Goal: Information Seeking & Learning: Check status

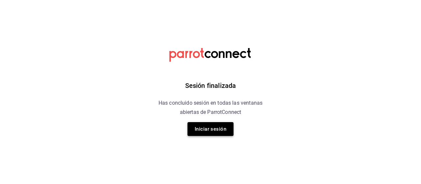
click at [213, 129] on button "Iniciar sesión" at bounding box center [210, 129] width 46 height 14
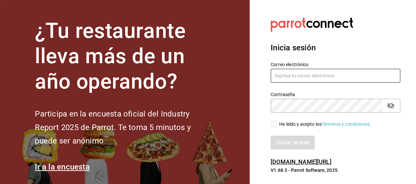
click at [290, 75] on input "text" at bounding box center [334, 76] width 129 height 14
type input "rabernd@hotmail.com"
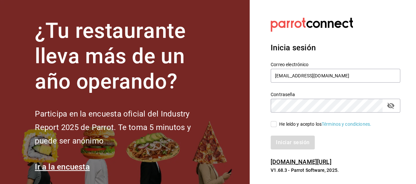
click at [391, 105] on icon "passwordField" at bounding box center [390, 106] width 8 height 8
click at [273, 125] on input "He leído y acepto los Términos y condiciones." at bounding box center [273, 124] width 6 height 6
checkbox input "true"
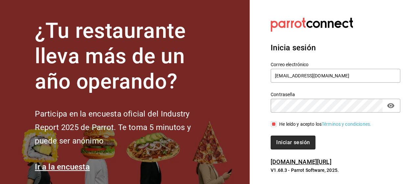
click at [278, 140] on button "Iniciar sesión" at bounding box center [292, 142] width 45 height 14
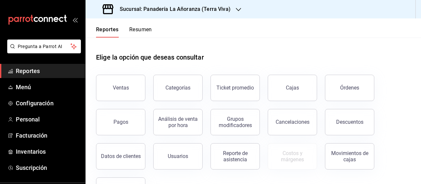
click at [332, 85] on button "Órdenes" at bounding box center [349, 88] width 49 height 26
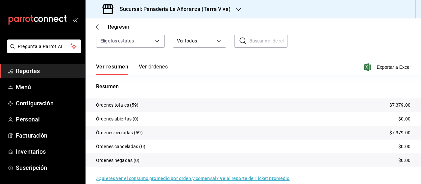
scroll to position [33, 0]
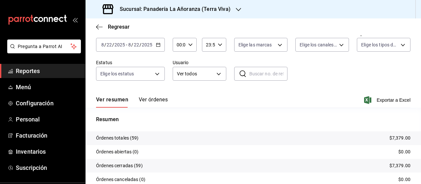
click at [232, 9] on div "Sucursal: Panadería La Añoranza (Terra Viva)" at bounding box center [167, 9] width 153 height 18
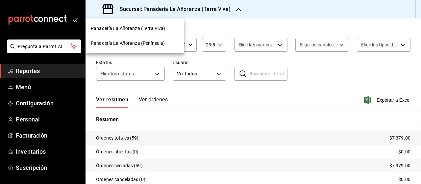
click at [158, 44] on span "Panadería La Añoranza (Península)" at bounding box center [128, 43] width 74 height 7
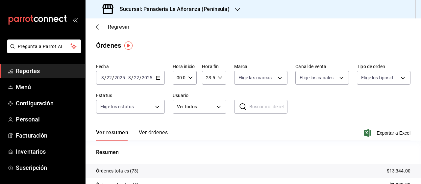
click at [97, 25] on icon "button" at bounding box center [99, 27] width 7 height 6
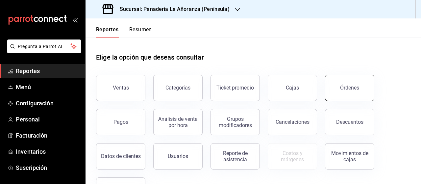
click at [350, 86] on div "Órdenes" at bounding box center [349, 87] width 19 height 6
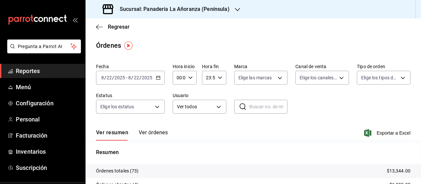
click at [235, 9] on icon "button" at bounding box center [237, 9] width 5 height 5
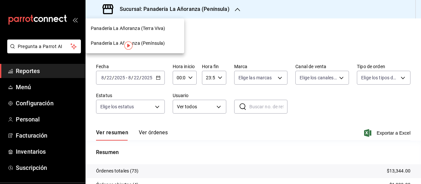
click at [157, 26] on span "Panadería La Añoranza (Terra Viva)" at bounding box center [128, 28] width 74 height 7
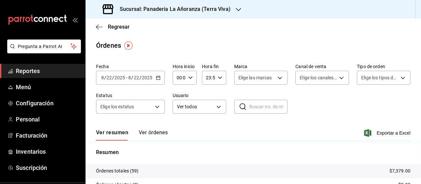
click at [30, 67] on span "Reportes" at bounding box center [48, 70] width 64 height 9
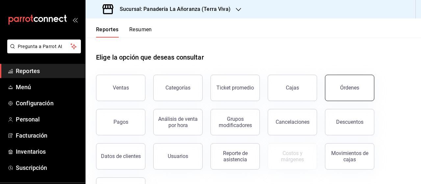
click at [360, 90] on button "Órdenes" at bounding box center [349, 88] width 49 height 26
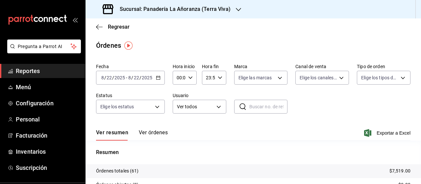
click at [194, 10] on h3 "Sucursal: Panadería La Añoranza (Terra Viva)" at bounding box center [172, 9] width 116 height 8
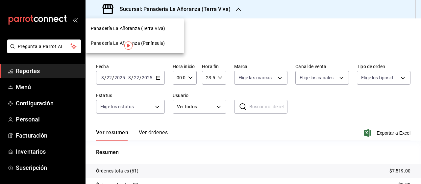
click at [141, 43] on span "Panadería La Añoranza (Península)" at bounding box center [128, 43] width 74 height 7
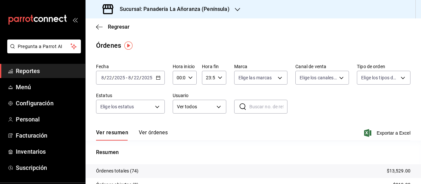
click at [224, 9] on h3 "Sucursal: Panadería La Añoranza (Península)" at bounding box center [171, 9] width 115 height 8
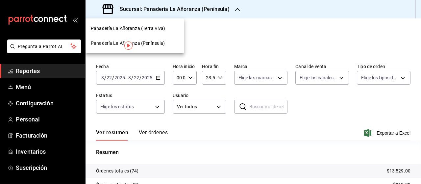
click at [147, 29] on span "Panadería La Añoranza (Terra Viva)" at bounding box center [128, 28] width 74 height 7
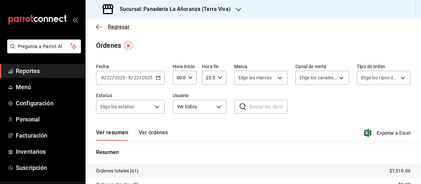
click at [99, 27] on icon "button" at bounding box center [99, 27] width 7 height 6
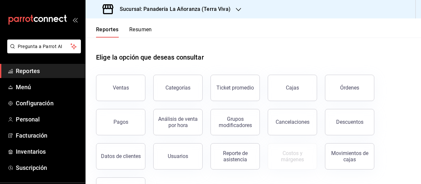
click at [225, 9] on h3 "Sucursal: Panadería La Añoranza (Terra Viva)" at bounding box center [172, 9] width 116 height 8
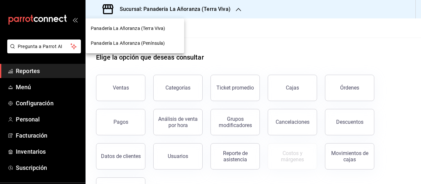
click at [156, 46] on span "Panadería La Añoranza (Península)" at bounding box center [128, 43] width 74 height 7
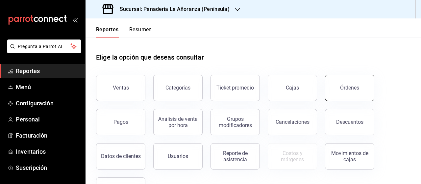
click at [342, 75] on button "Órdenes" at bounding box center [349, 88] width 49 height 26
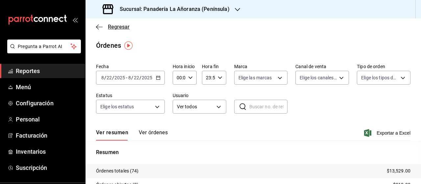
click at [97, 24] on icon "button" at bounding box center [99, 27] width 7 height 6
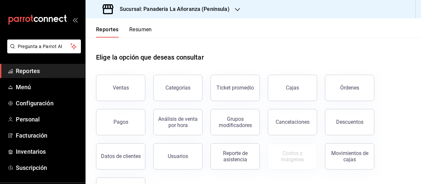
click at [137, 27] on button "Resumen" at bounding box center [140, 31] width 23 height 11
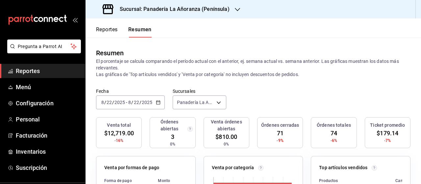
click at [232, 7] on div "Sucursal: Panadería La Añoranza (Península)" at bounding box center [167, 9] width 152 height 18
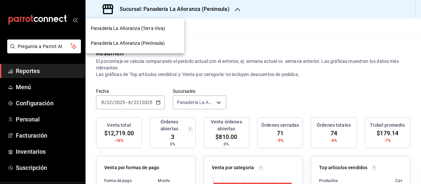
click at [151, 29] on span "Panadería La Añoranza (Terra Viva)" at bounding box center [128, 28] width 74 height 7
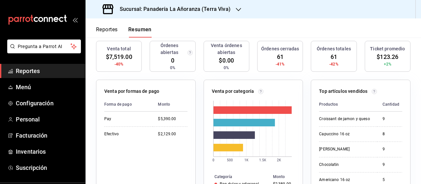
scroll to position [33, 0]
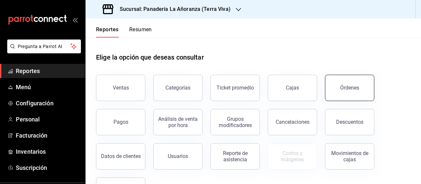
click at [354, 91] on button "Órdenes" at bounding box center [349, 88] width 49 height 26
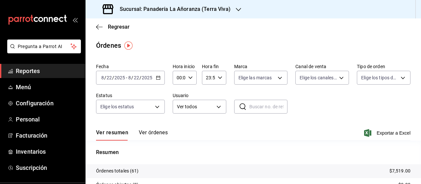
click at [236, 13] on div "Sucursal: Panadería La Añoranza (Terra Viva)" at bounding box center [167, 9] width 153 height 18
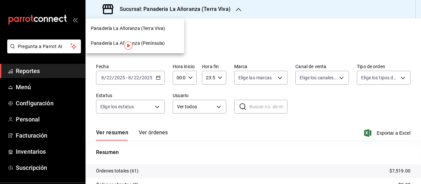
click at [156, 27] on span "Panadería La Añoranza (Terra Viva)" at bounding box center [128, 28] width 74 height 7
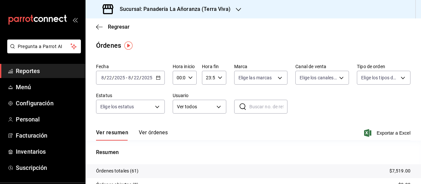
click at [209, 11] on h3 "Sucursal: Panadería La Añoranza (Terra Viva)" at bounding box center [172, 9] width 116 height 8
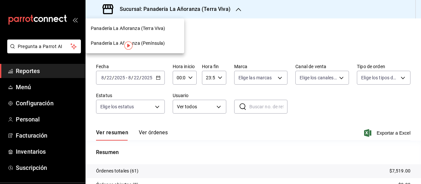
click at [153, 41] on span "Panadería La Añoranza (Península)" at bounding box center [128, 43] width 74 height 7
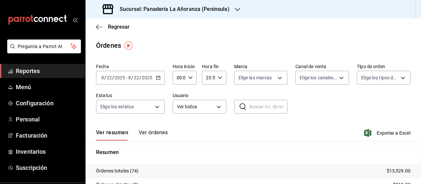
click at [28, 71] on span "Reportes" at bounding box center [48, 70] width 64 height 9
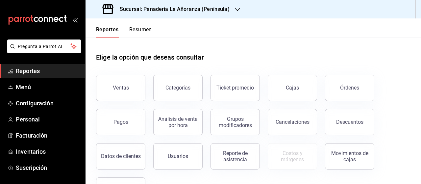
click at [141, 27] on button "Resumen" at bounding box center [140, 31] width 23 height 11
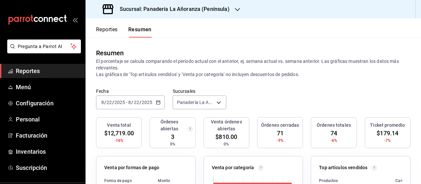
click at [136, 101] on input "22" at bounding box center [136, 102] width 6 height 5
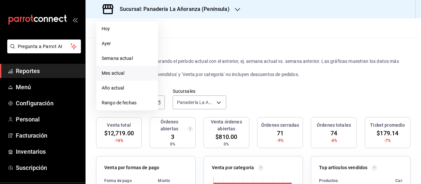
click at [119, 73] on span "Mes actual" at bounding box center [127, 73] width 51 height 7
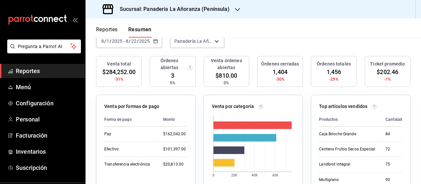
scroll to position [33, 0]
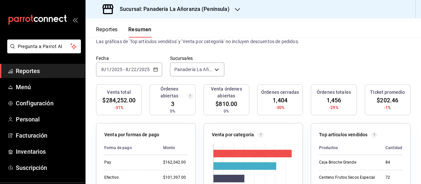
click at [236, 7] on icon "button" at bounding box center [237, 9] width 5 height 5
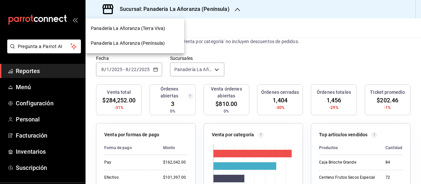
click at [161, 28] on span "Panadería La Añoranza (Terra Viva)" at bounding box center [128, 28] width 74 height 7
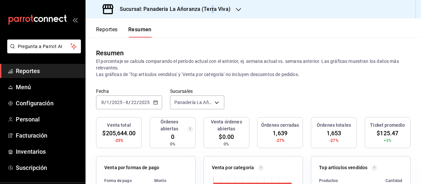
click at [210, 8] on h3 "Sucursal: Panadería La Añoranza (Terra Viva)" at bounding box center [172, 9] width 116 height 8
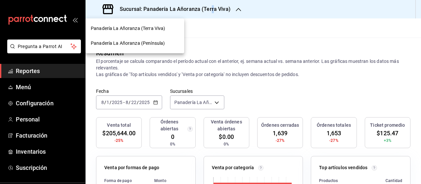
click at [151, 41] on span "Panadería La Añoranza (Península)" at bounding box center [128, 43] width 74 height 7
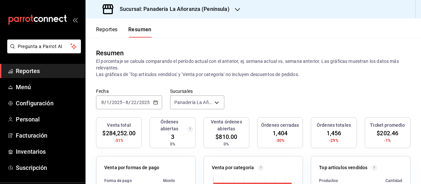
click at [129, 105] on span "/" at bounding box center [129, 102] width 2 height 5
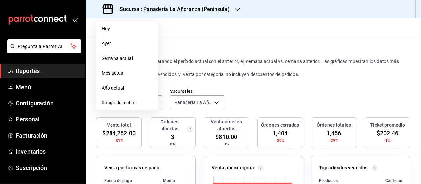
click at [129, 105] on span "Rango de fechas" at bounding box center [127, 102] width 51 height 7
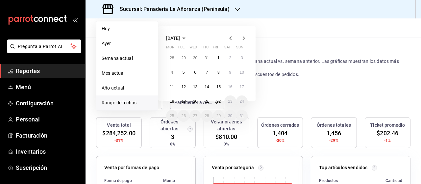
click at [188, 35] on icon "button" at bounding box center [184, 38] width 8 height 8
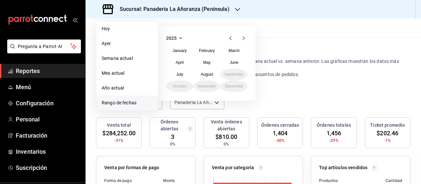
click at [180, 38] on icon "button" at bounding box center [180, 38] width 3 height 2
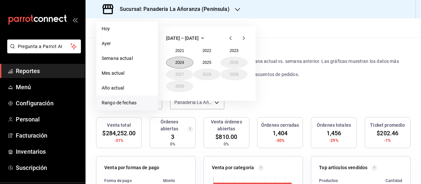
click at [179, 62] on button "2024" at bounding box center [179, 63] width 27 height 12
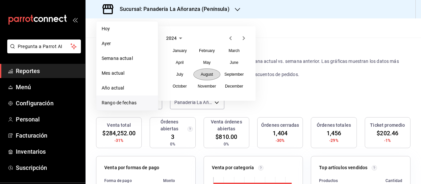
click at [208, 76] on abbr "August" at bounding box center [206, 74] width 12 height 5
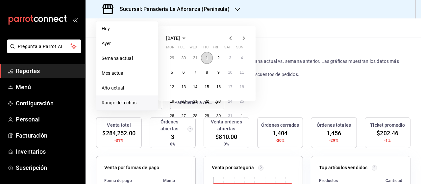
click at [206, 58] on abbr "1" at bounding box center [207, 58] width 2 height 5
click at [205, 99] on abbr "22" at bounding box center [206, 101] width 4 height 5
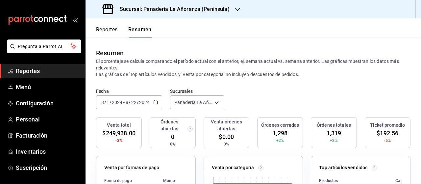
click at [229, 8] on div "Sucursal: Panadería La Añoranza (Península)" at bounding box center [167, 9] width 152 height 18
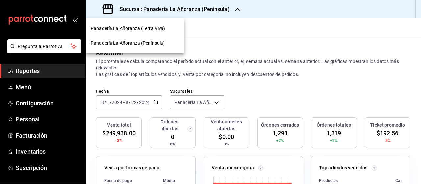
click at [160, 30] on span "Panadería La Añoranza (Terra Viva)" at bounding box center [128, 28] width 74 height 7
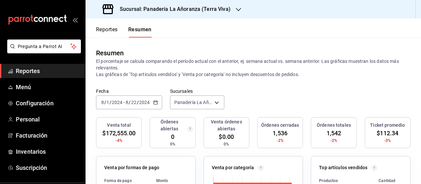
click at [236, 10] on icon "button" at bounding box center [238, 9] width 5 height 3
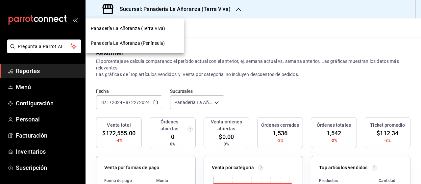
click at [152, 39] on div "Panadería La Añoranza (Península)" at bounding box center [134, 43] width 99 height 15
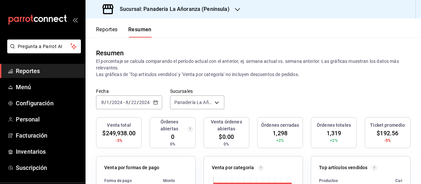
click at [150, 104] on div "[DATE] [DATE]" at bounding box center [138, 102] width 26 height 5
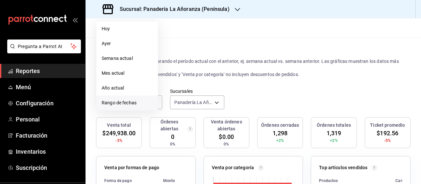
click at [128, 101] on span "Rango de fechas" at bounding box center [127, 102] width 51 height 7
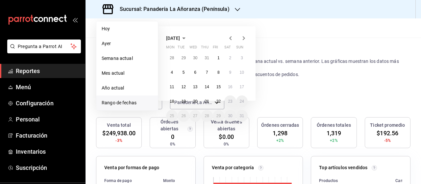
click at [188, 38] on icon "button" at bounding box center [184, 38] width 8 height 8
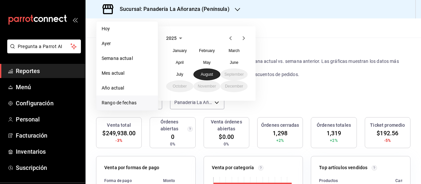
click at [210, 74] on abbr "August" at bounding box center [206, 74] width 12 height 5
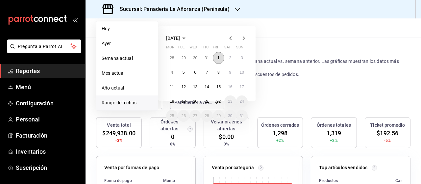
click at [218, 59] on abbr "1" at bounding box center [218, 58] width 2 height 5
click at [185, 38] on icon "button" at bounding box center [183, 38] width 3 height 2
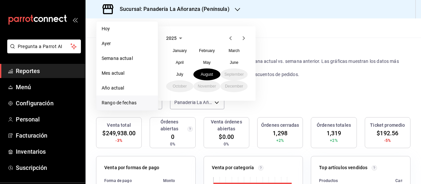
click at [182, 36] on icon "button" at bounding box center [180, 38] width 8 height 8
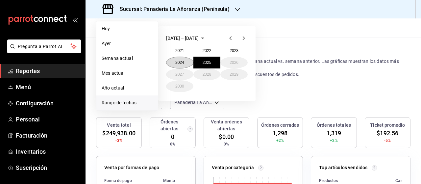
click at [179, 59] on button "2024" at bounding box center [179, 63] width 27 height 12
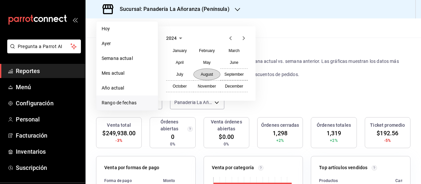
click at [204, 73] on abbr "August" at bounding box center [206, 74] width 12 height 5
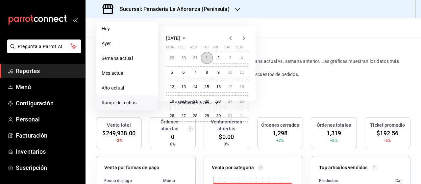
click at [205, 57] on button "1" at bounding box center [207, 58] width 12 height 12
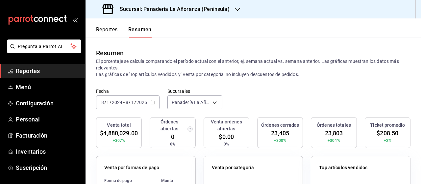
click at [148, 101] on div "[DATE] [DATE] - [DATE] [DATE]" at bounding box center [127, 102] width 63 height 14
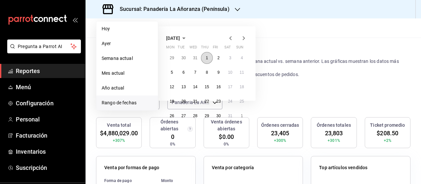
click at [206, 59] on abbr "1" at bounding box center [207, 58] width 2 height 5
click at [231, 115] on abbr "31" at bounding box center [230, 115] width 4 height 5
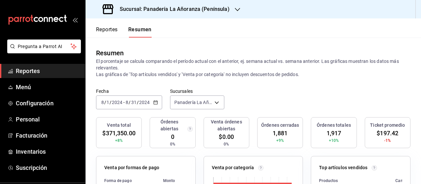
click at [219, 7] on h3 "Sucursal: Panadería La Añoranza (Península)" at bounding box center [171, 9] width 115 height 8
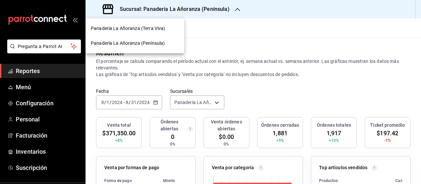
click at [164, 30] on span "Panadería La Añoranza (Terra Viva)" at bounding box center [128, 28] width 74 height 7
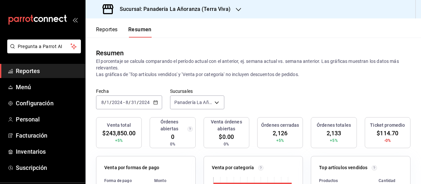
click at [157, 106] on div "[DATE] [DATE] - [DATE] [DATE]" at bounding box center [129, 102] width 66 height 14
click at [168, 86] on div "Resumen El porcentaje se calcula comparando el período actual con el anterior, …" at bounding box center [252, 62] width 335 height 51
click at [133, 100] on input "31" at bounding box center [134, 102] width 6 height 5
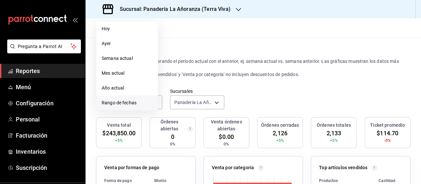
click at [130, 103] on span "Rango de fechas" at bounding box center [127, 102] width 51 height 7
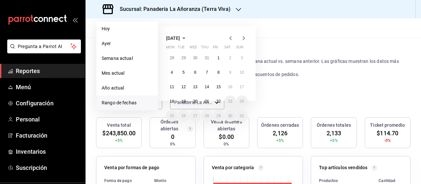
click at [188, 37] on icon "button" at bounding box center [184, 38] width 8 height 8
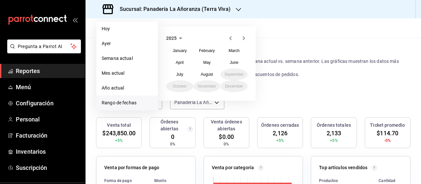
click at [180, 39] on icon "button" at bounding box center [180, 38] width 3 height 2
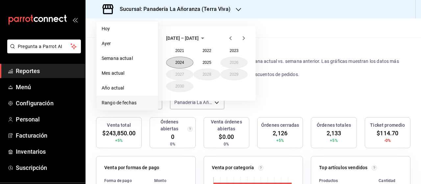
click at [179, 61] on button "2024" at bounding box center [179, 63] width 27 height 12
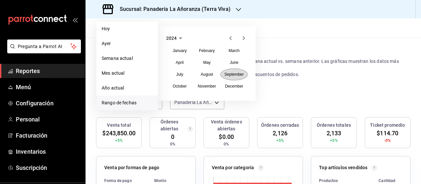
click at [228, 74] on abbr "September" at bounding box center [233, 74] width 19 height 5
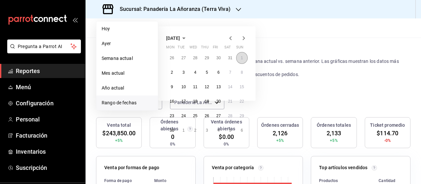
click at [239, 58] on button "1" at bounding box center [242, 58] width 12 height 12
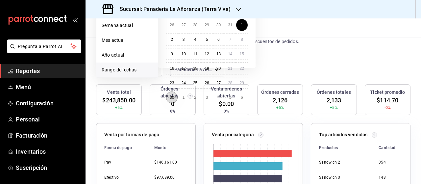
click at [173, 95] on abbr "30" at bounding box center [172, 97] width 4 height 5
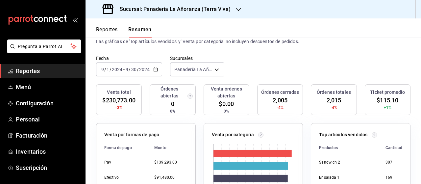
click at [126, 67] on input "9" at bounding box center [126, 69] width 3 height 5
click at [260, 61] on div "Fecha [DATE] [DATE] - [DATE] [DATE] Sucursales Panadería La Añoranza (Terra Viv…" at bounding box center [252, 69] width 335 height 29
click at [237, 9] on icon "button" at bounding box center [238, 9] width 5 height 3
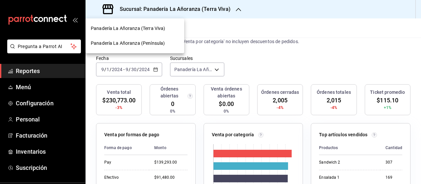
click at [151, 42] on span "Panadería La Añoranza (Península)" at bounding box center [128, 43] width 74 height 7
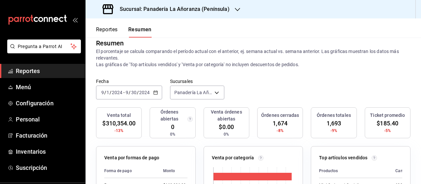
scroll to position [0, 0]
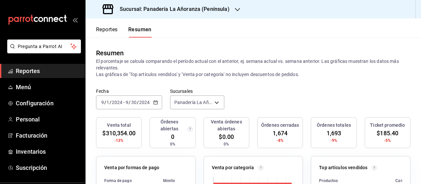
click at [114, 105] on div "[DATE] [DATE] - [DATE] [DATE]" at bounding box center [129, 102] width 66 height 14
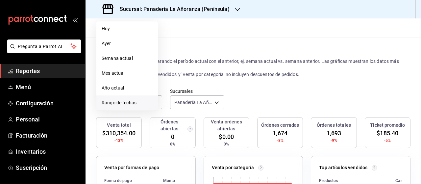
click at [114, 101] on span "Rango de fechas" at bounding box center [127, 102] width 51 height 7
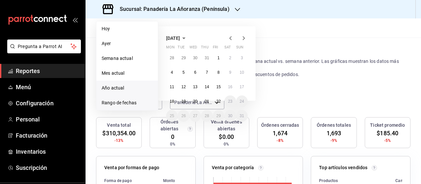
click at [117, 85] on span "Año actual" at bounding box center [127, 87] width 51 height 7
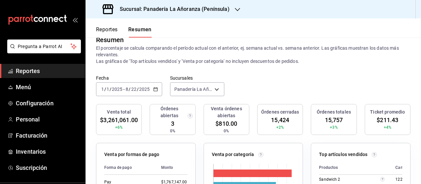
scroll to position [33, 0]
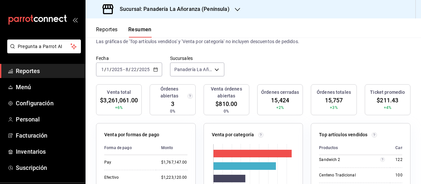
click at [139, 65] on div "[DATE] [DATE] - [DATE] [DATE]" at bounding box center [129, 69] width 66 height 14
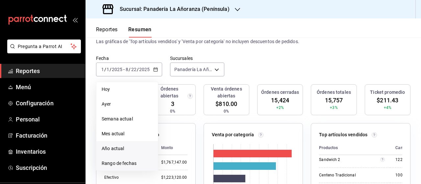
click at [122, 161] on span "Rango de fechas" at bounding box center [127, 163] width 51 height 7
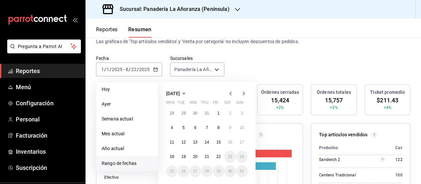
click at [188, 91] on icon "button" at bounding box center [184, 93] width 8 height 8
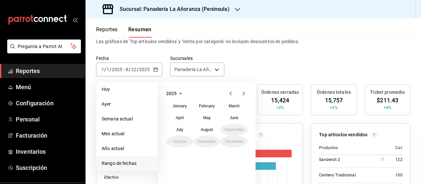
click at [177, 93] on icon "button" at bounding box center [180, 93] width 8 height 8
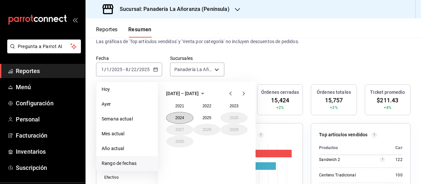
click at [185, 116] on button "2024" at bounding box center [179, 118] width 27 height 12
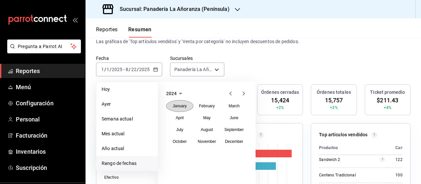
click at [183, 106] on abbr "January" at bounding box center [180, 106] width 14 height 5
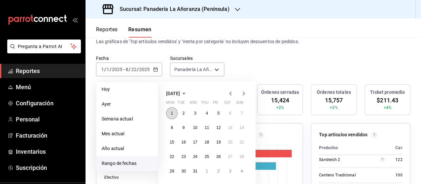
click at [171, 112] on abbr "1" at bounding box center [172, 113] width 2 height 5
click at [188, 92] on icon "button" at bounding box center [184, 93] width 8 height 8
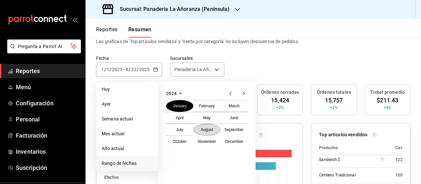
click at [212, 128] on abbr "August" at bounding box center [206, 129] width 12 height 5
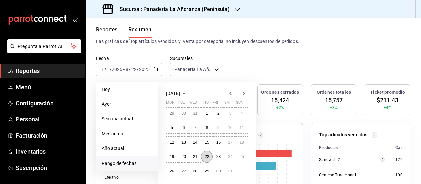
click at [206, 154] on abbr "22" at bounding box center [206, 156] width 4 height 5
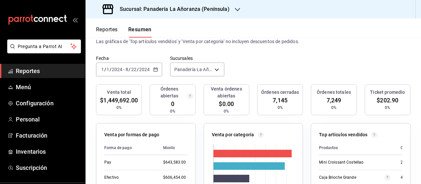
click at [235, 9] on icon "button" at bounding box center [237, 9] width 5 height 5
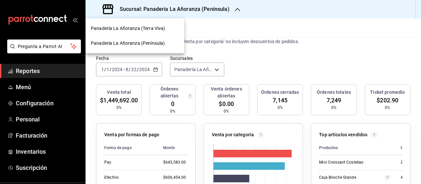
click at [162, 28] on span "Panadería La Añoranza (Terra Viva)" at bounding box center [128, 28] width 74 height 7
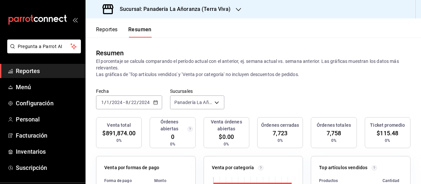
click at [113, 105] on input "2024" at bounding box center [116, 102] width 11 height 5
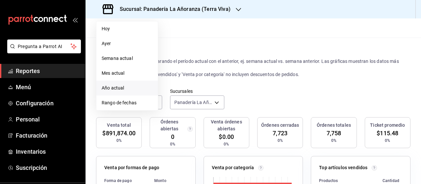
click at [120, 85] on span "Año actual" at bounding box center [127, 87] width 51 height 7
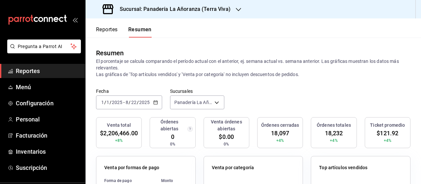
click at [236, 9] on icon "button" at bounding box center [238, 9] width 5 height 5
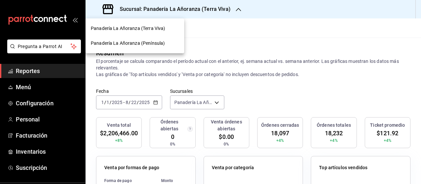
click at [154, 41] on span "Panadería La Añoranza (Península)" at bounding box center [128, 43] width 74 height 7
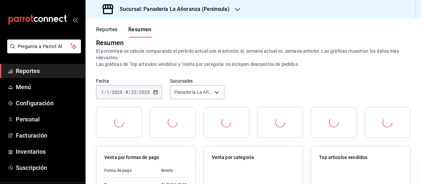
scroll to position [0, 0]
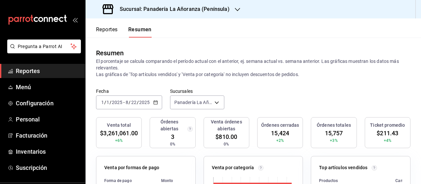
click at [36, 71] on span "Reportes" at bounding box center [48, 70] width 64 height 9
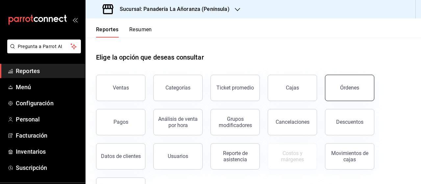
click at [350, 89] on div "Órdenes" at bounding box center [349, 87] width 19 height 6
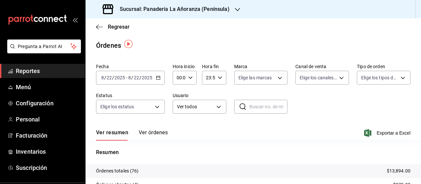
scroll to position [33, 0]
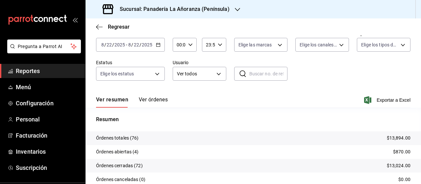
click at [216, 7] on h3 "Sucursal: Panadería La Añoranza (Península)" at bounding box center [171, 9] width 115 height 8
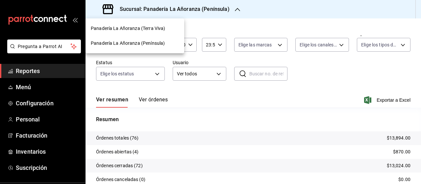
click at [147, 32] on div "Panadería La Añoranza (Terra Viva)" at bounding box center [134, 28] width 99 height 15
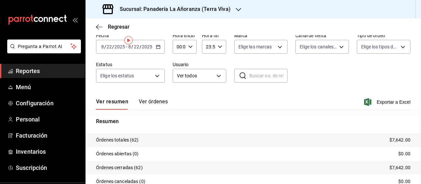
scroll to position [33, 0]
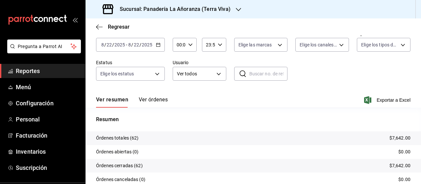
click at [30, 75] on link "Reportes" at bounding box center [42, 71] width 85 height 14
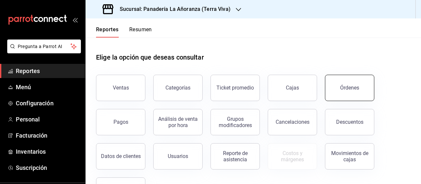
click at [329, 83] on button "Órdenes" at bounding box center [349, 88] width 49 height 26
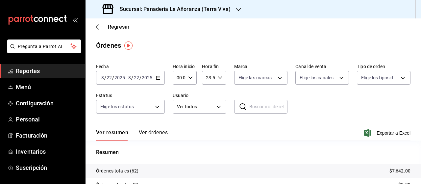
click at [216, 6] on h3 "Sucursal: Panadería La Añoranza (Terra Viva)" at bounding box center [172, 9] width 116 height 8
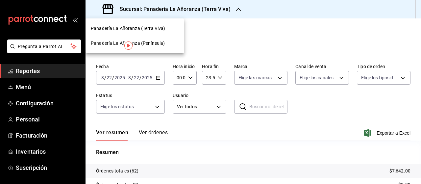
click at [152, 39] on div "Panadería La Añoranza (Península)" at bounding box center [134, 43] width 99 height 15
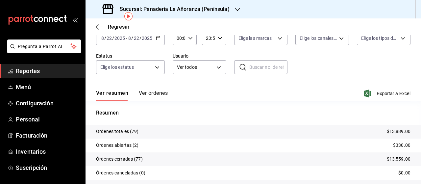
scroll to position [9, 0]
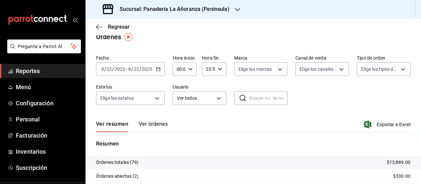
click at [25, 69] on span "Reportes" at bounding box center [48, 70] width 64 height 9
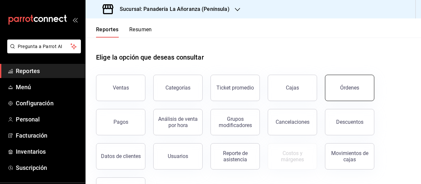
click at [343, 83] on button "Órdenes" at bounding box center [349, 88] width 49 height 26
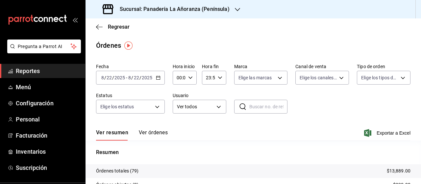
click at [231, 13] on div "Sucursal: Panadería La Añoranza (Península)" at bounding box center [167, 9] width 152 height 18
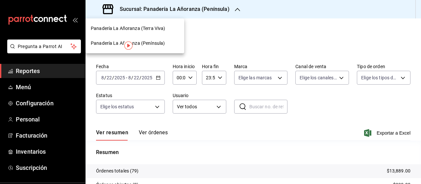
click at [160, 24] on div "Panadería La Añoranza (Terra Viva)" at bounding box center [134, 28] width 99 height 15
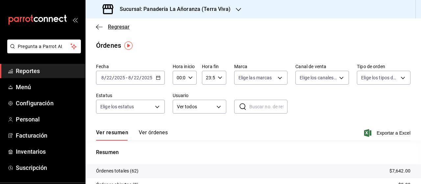
click at [103, 25] on span "Regresar" at bounding box center [113, 27] width 34 height 6
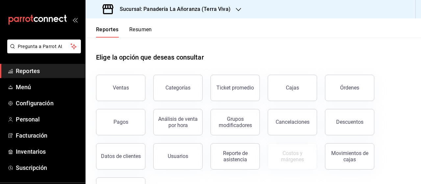
click at [138, 26] on button "Resumen" at bounding box center [140, 31] width 23 height 11
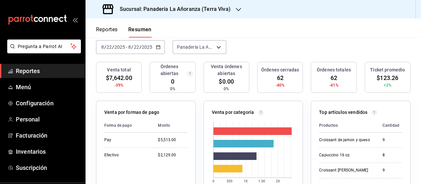
scroll to position [66, 0]
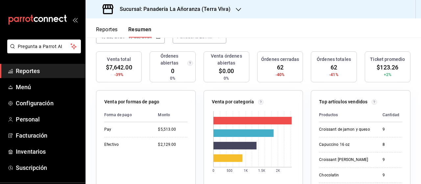
click at [231, 9] on div "Sucursal: Panadería La Añoranza (Terra Viva)" at bounding box center [167, 9] width 153 height 18
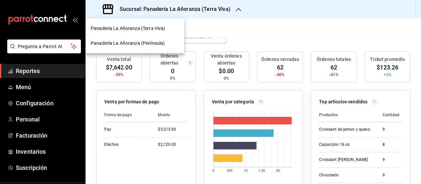
click at [151, 42] on span "Panadería La Añoranza (Península)" at bounding box center [128, 43] width 74 height 7
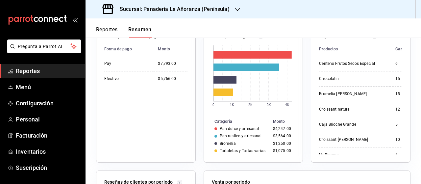
scroll to position [0, 0]
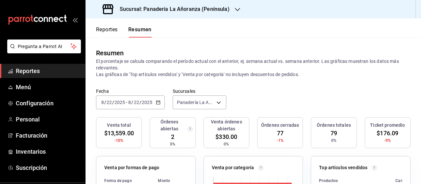
click at [22, 71] on span "Reportes" at bounding box center [48, 70] width 64 height 9
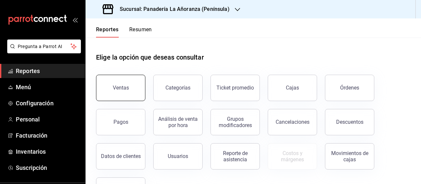
click at [117, 84] on button "Ventas" at bounding box center [120, 88] width 49 height 26
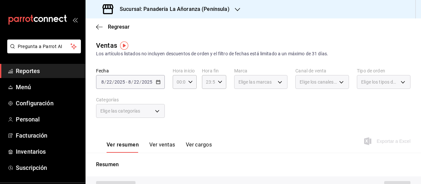
click at [22, 70] on span "Reportes" at bounding box center [48, 70] width 64 height 9
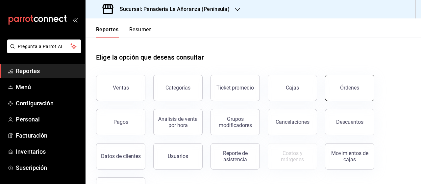
click at [338, 95] on button "Órdenes" at bounding box center [349, 88] width 49 height 26
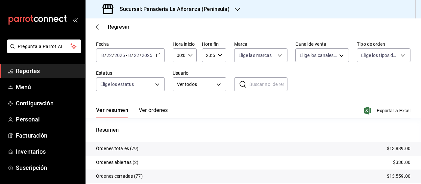
scroll to position [33, 0]
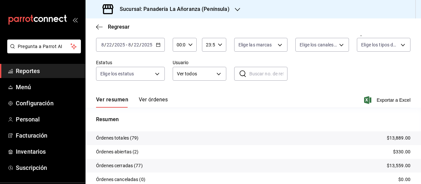
click at [237, 12] on icon "button" at bounding box center [237, 9] width 5 height 5
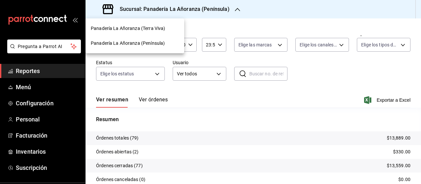
click at [162, 32] on span "Panadería La Añoranza (Terra Viva)" at bounding box center [128, 28] width 74 height 7
